Goal: Task Accomplishment & Management: Manage account settings

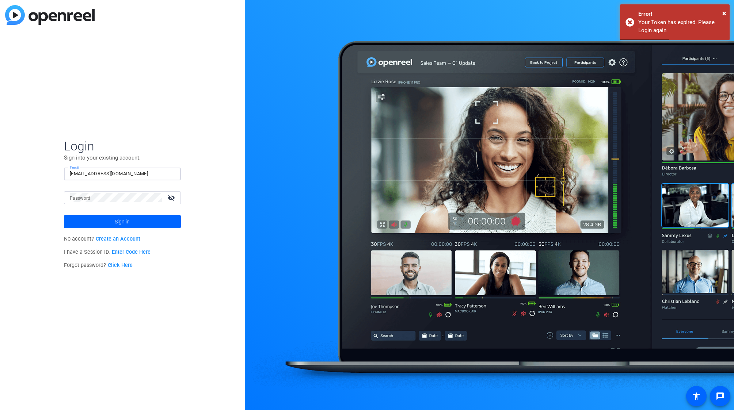
type input "[EMAIL_ADDRESS][DOMAIN_NAME]"
click at [122, 221] on button "Sign in" at bounding box center [122, 221] width 117 height 13
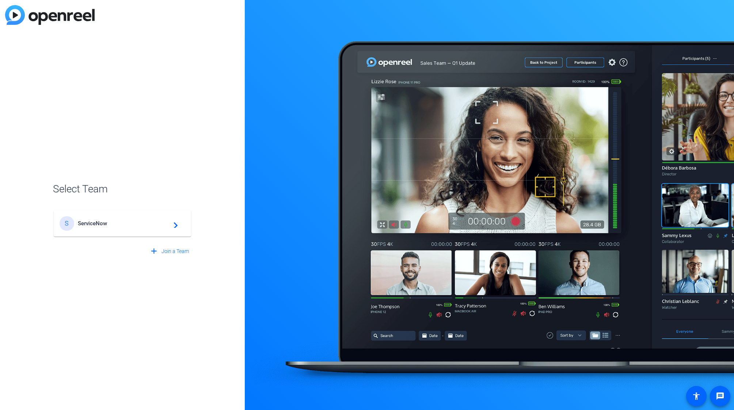
click at [98, 223] on span "ServiceNow" at bounding box center [123, 223] width 91 height 7
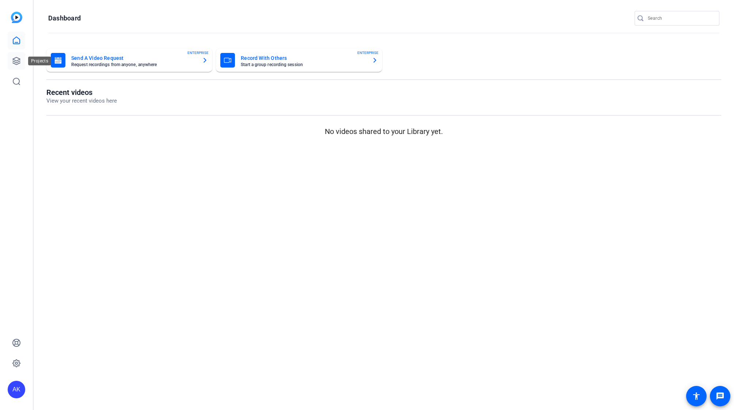
click at [14, 60] on icon at bounding box center [16, 61] width 9 height 9
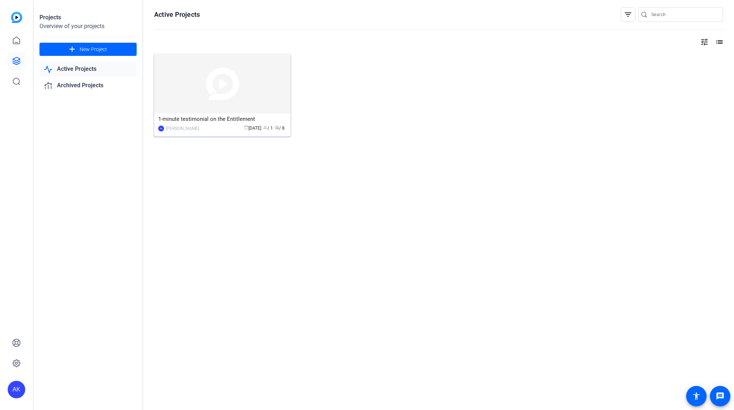
click at [196, 67] on img at bounding box center [222, 84] width 136 height 60
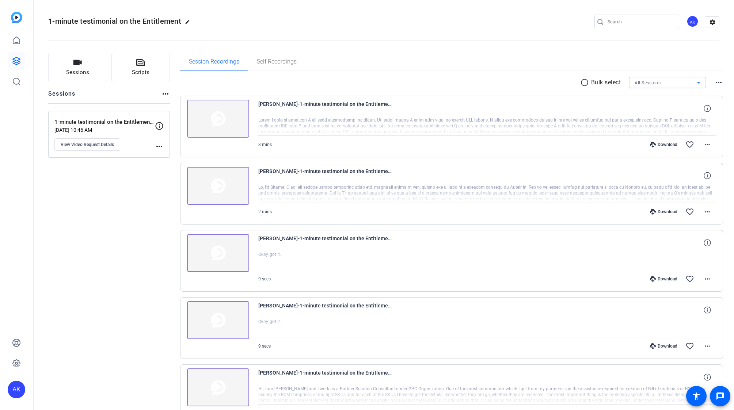
click at [640, 82] on span "All Sessions" at bounding box center [648, 82] width 26 height 5
click at [489, 79] on div at bounding box center [367, 205] width 734 height 410
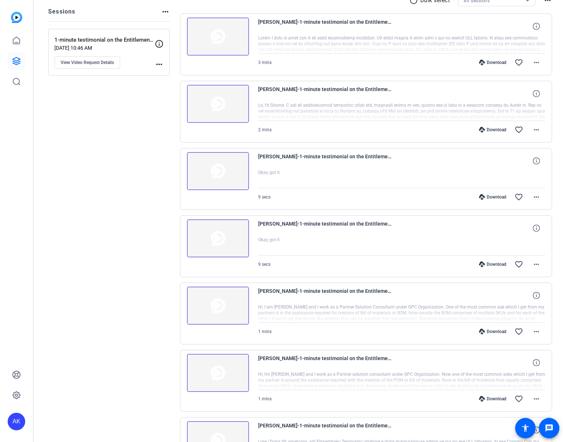
scroll to position [101, 0]
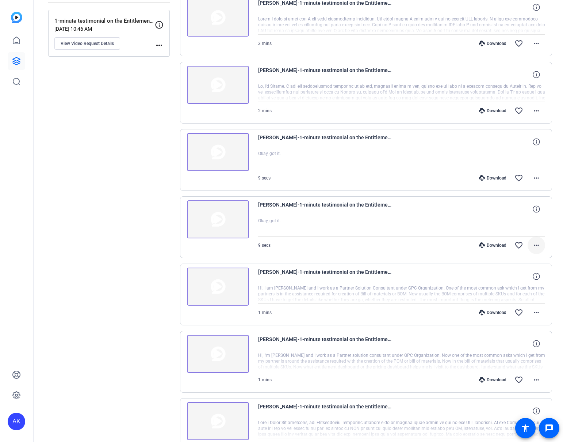
click at [538, 246] on mat-icon "more_horiz" at bounding box center [536, 245] width 9 height 9
click at [90, 219] on div at bounding box center [281, 221] width 563 height 442
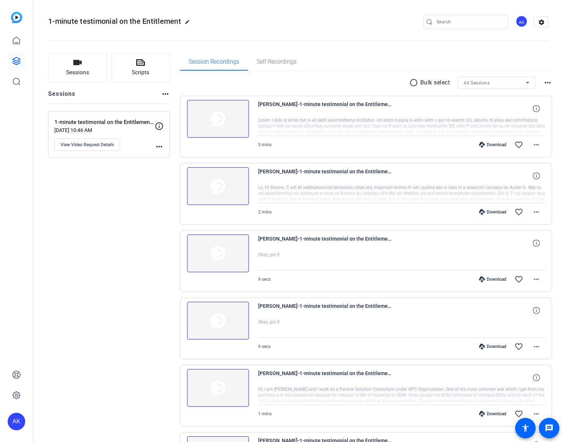
scroll to position [0, 0]
click at [539, 279] on mat-icon "more_horiz" at bounding box center [536, 279] width 9 height 9
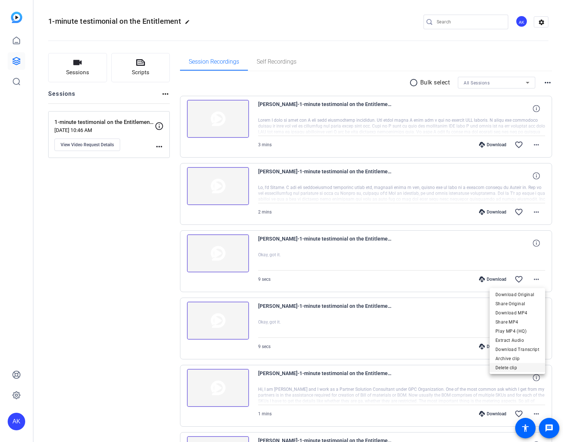
click at [523, 366] on span "Delete clip" at bounding box center [518, 367] width 44 height 9
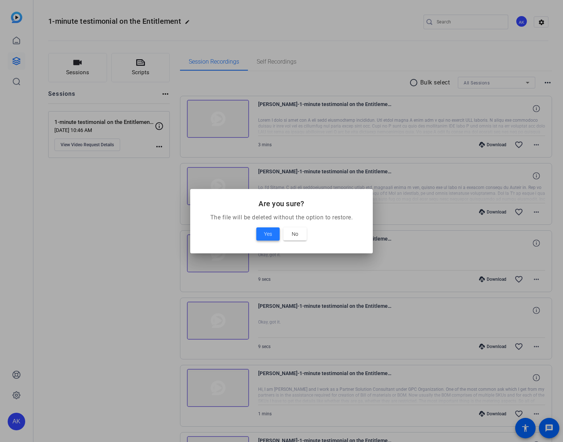
click at [269, 233] on span "Yes" at bounding box center [268, 233] width 8 height 9
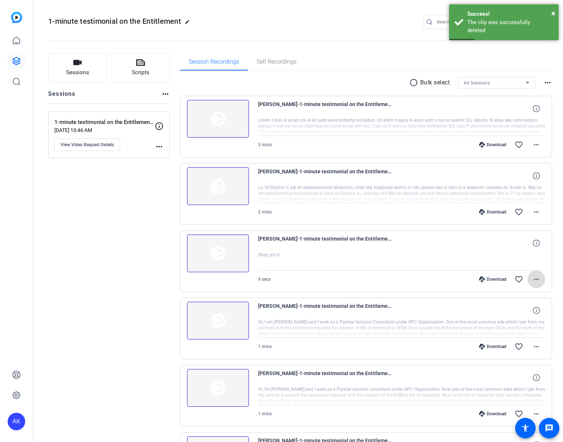
click at [536, 280] on mat-icon "more_horiz" at bounding box center [536, 279] width 9 height 9
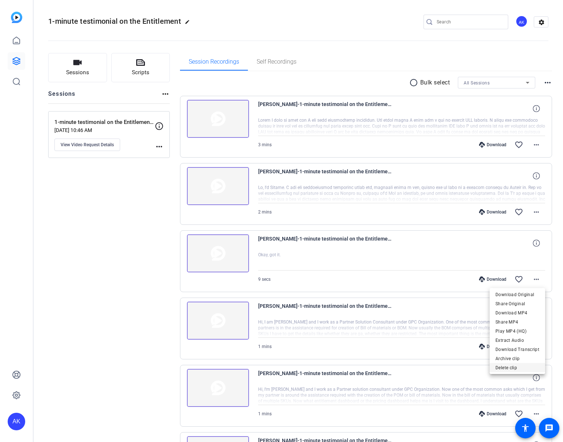
click at [526, 367] on span "Delete clip" at bounding box center [518, 367] width 44 height 9
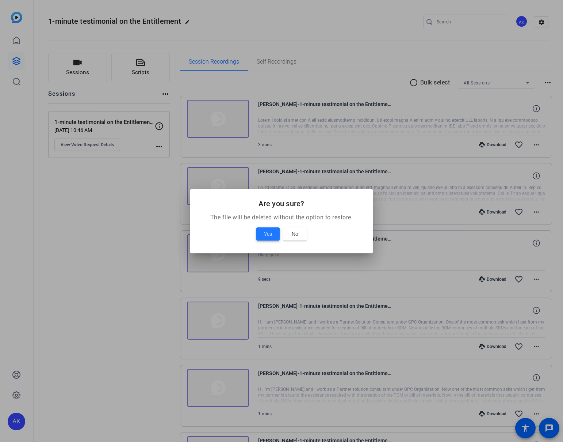
click at [267, 233] on span "Yes" at bounding box center [268, 233] width 8 height 9
